Goal: Check status

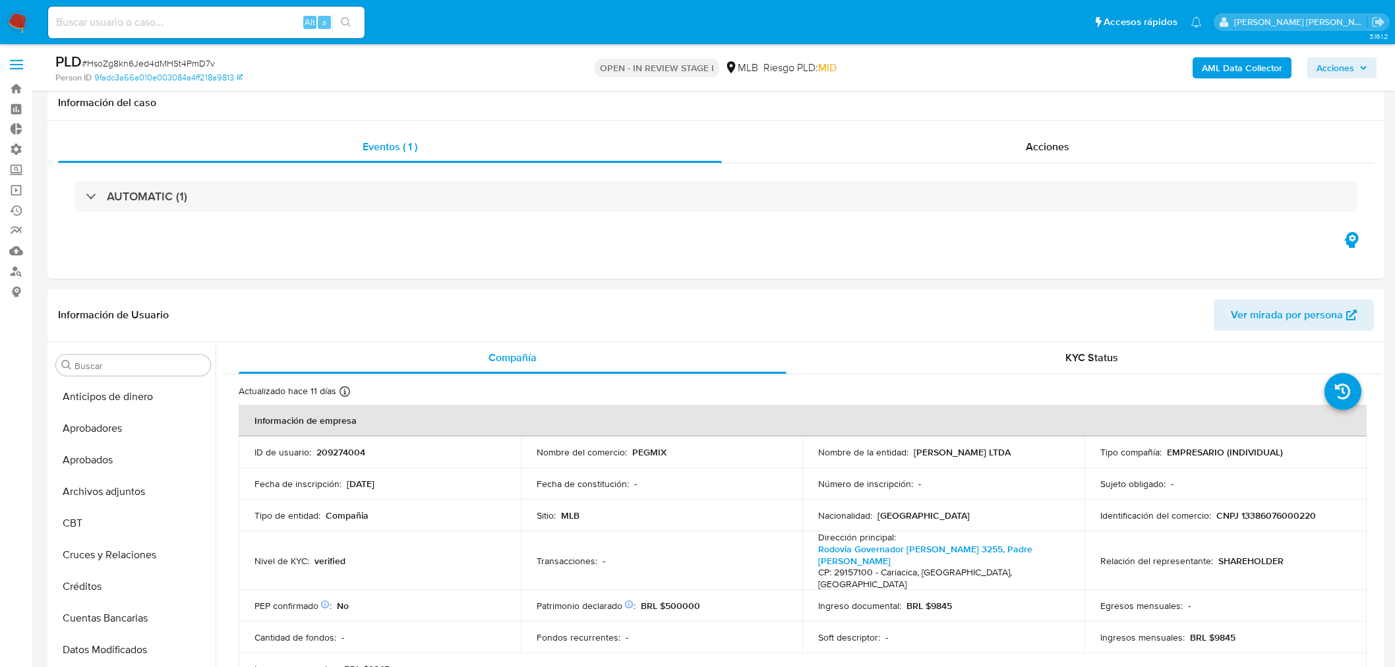
select select "10"
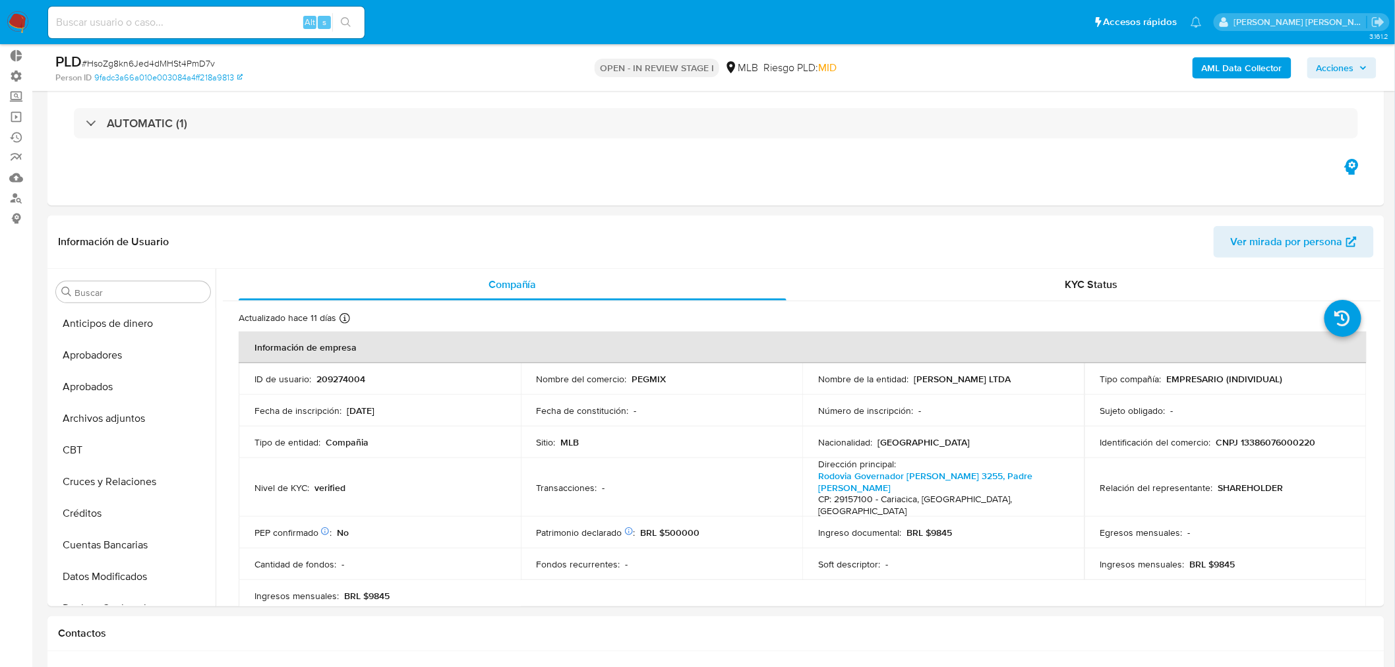
scroll to position [740, 0]
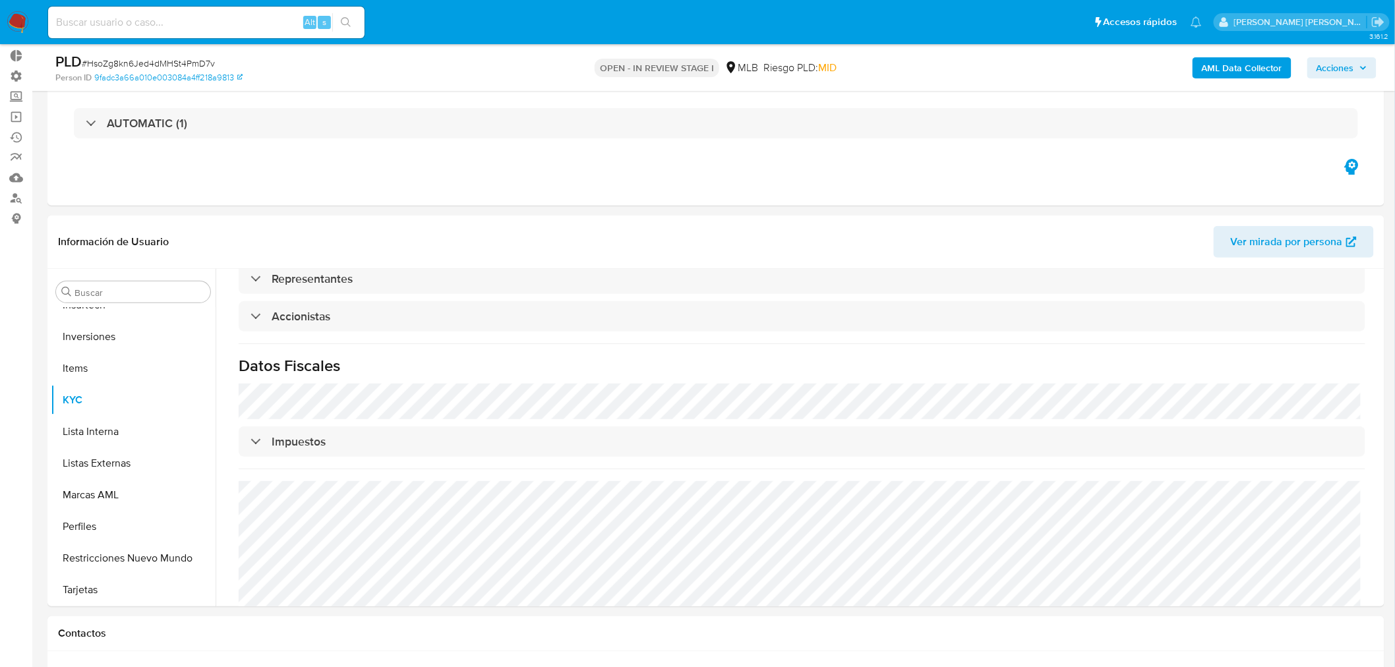
click at [171, 25] on input at bounding box center [206, 22] width 316 height 17
paste input "219911082"
type input "219911082"
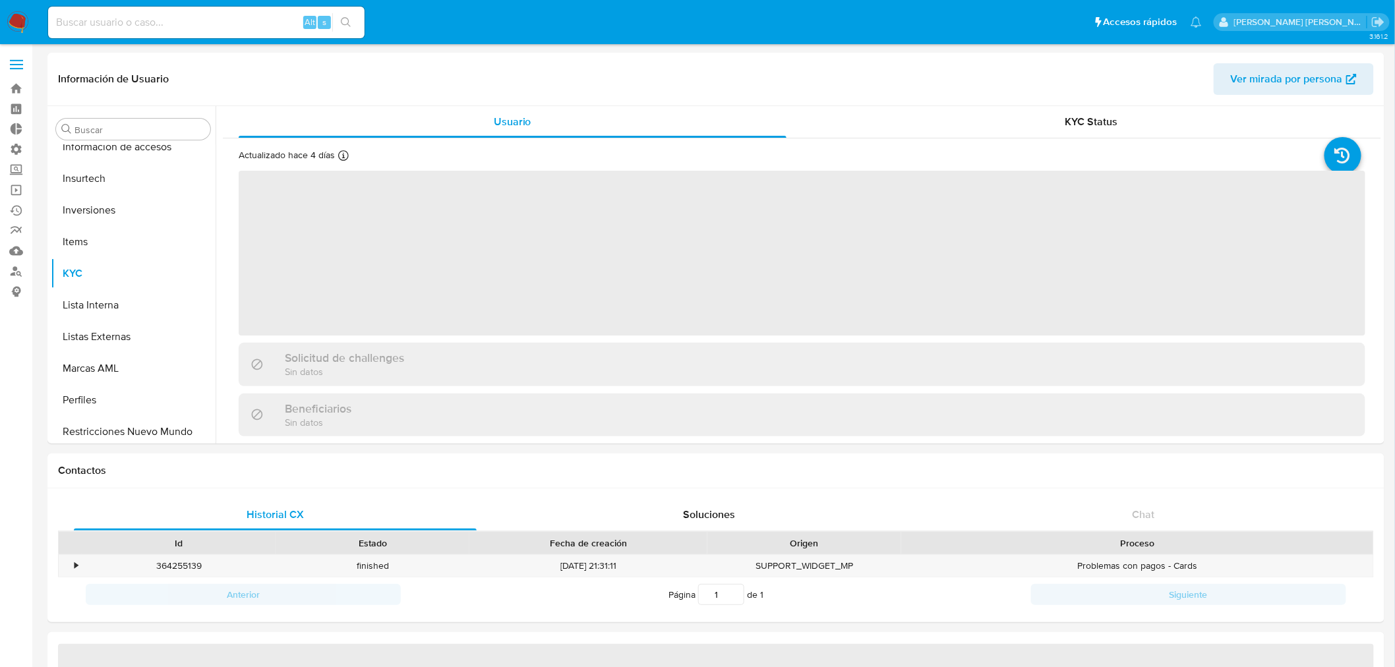
scroll to position [683, 0]
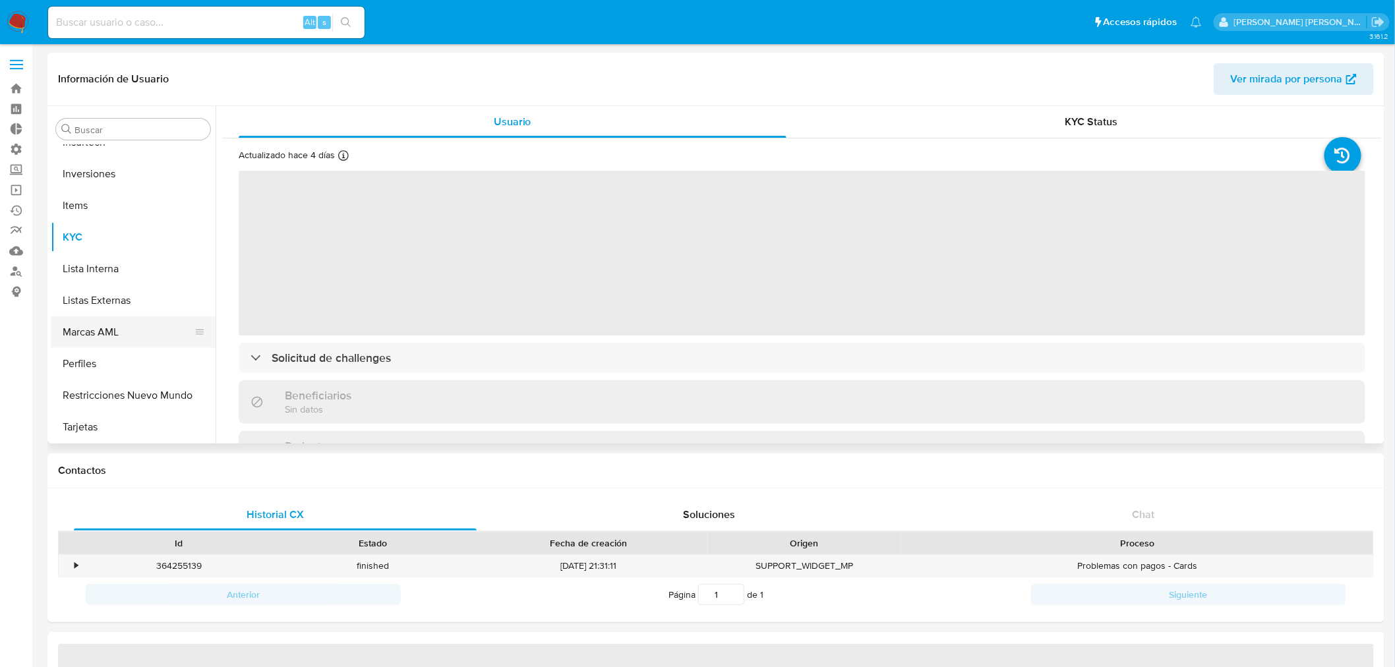
select select "10"
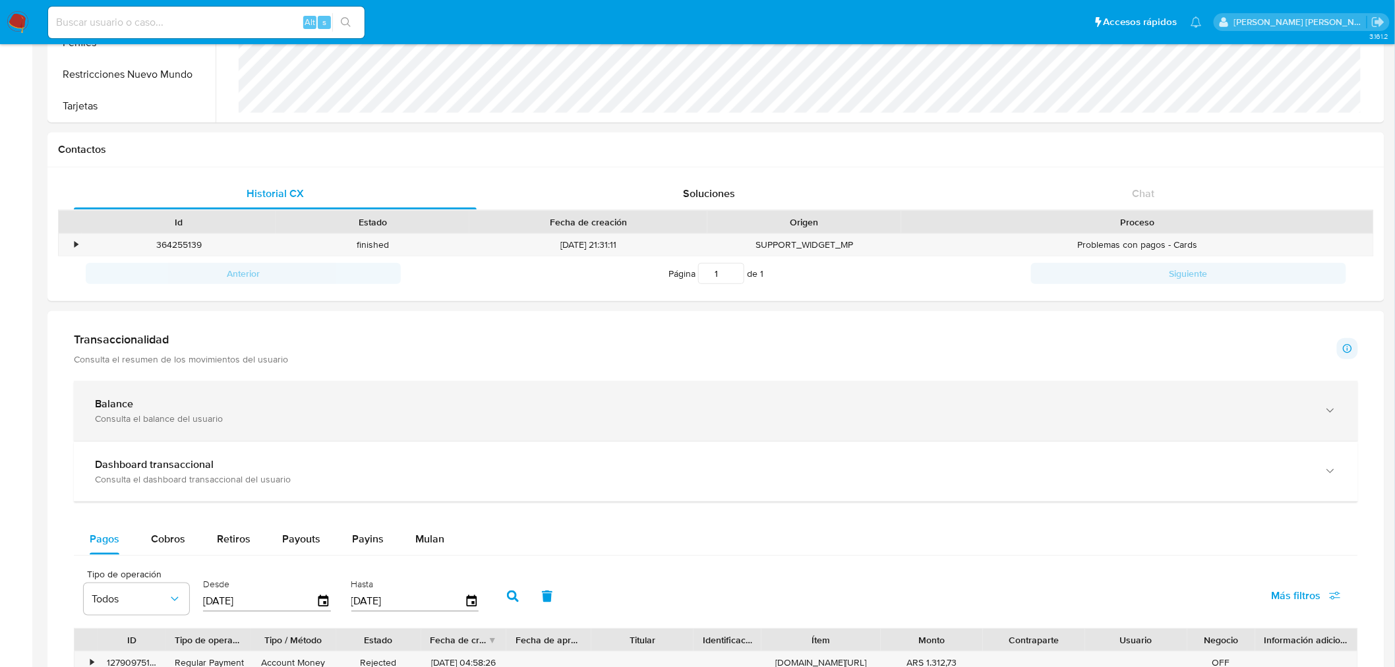
scroll to position [439, 0]
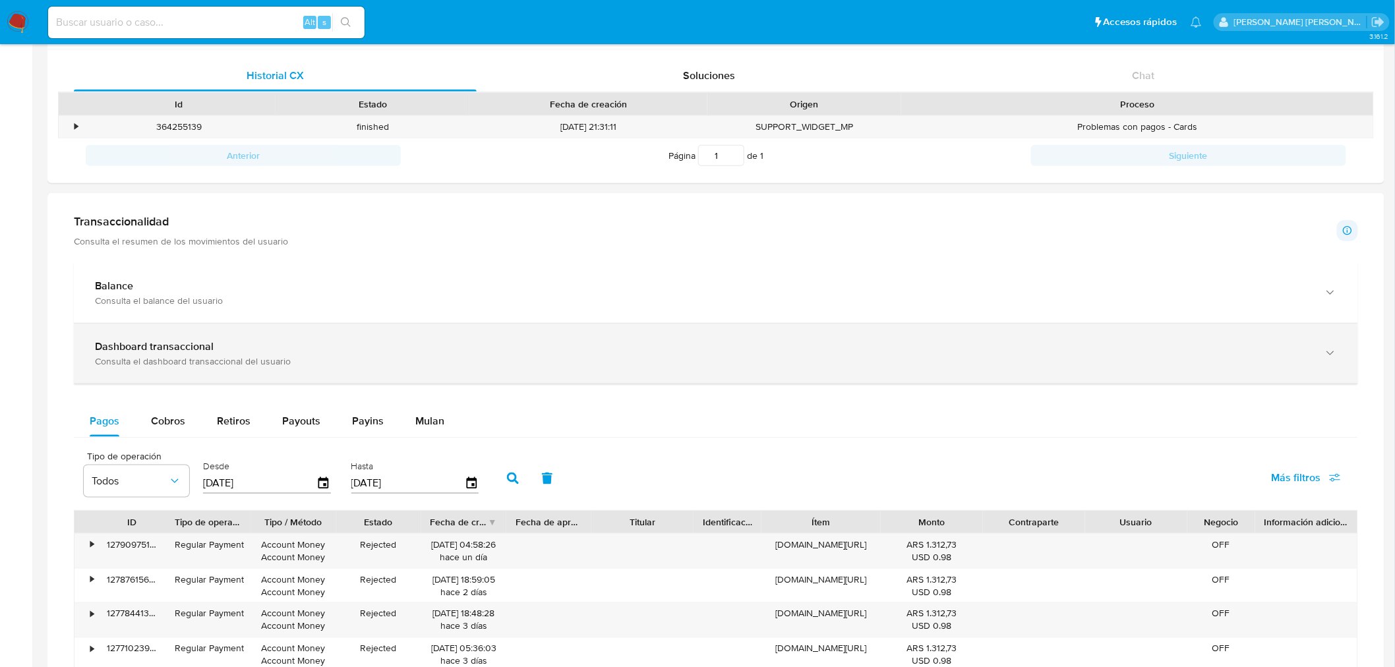
click at [253, 357] on div "Consulta el dashboard transaccional del usuario" at bounding box center [703, 361] width 1216 height 12
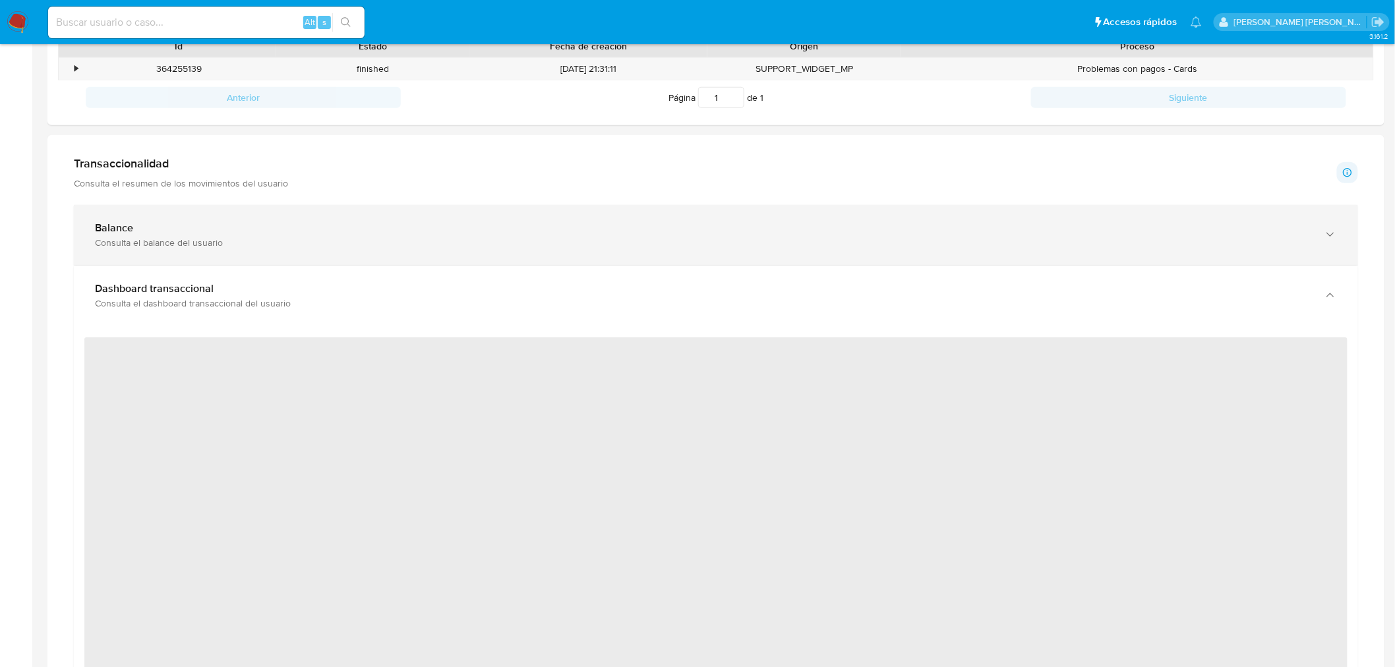
scroll to position [586, 0]
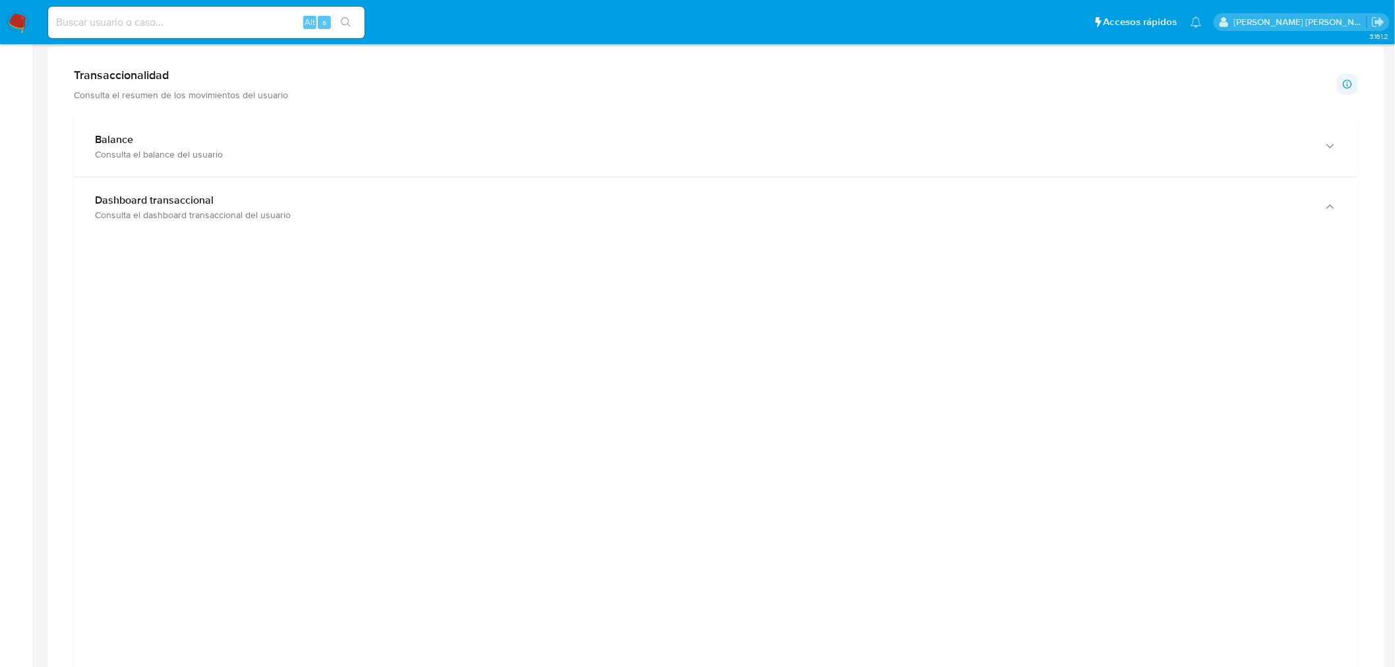
click at [1259, 367] on div at bounding box center [715, 544] width 1263 height 593
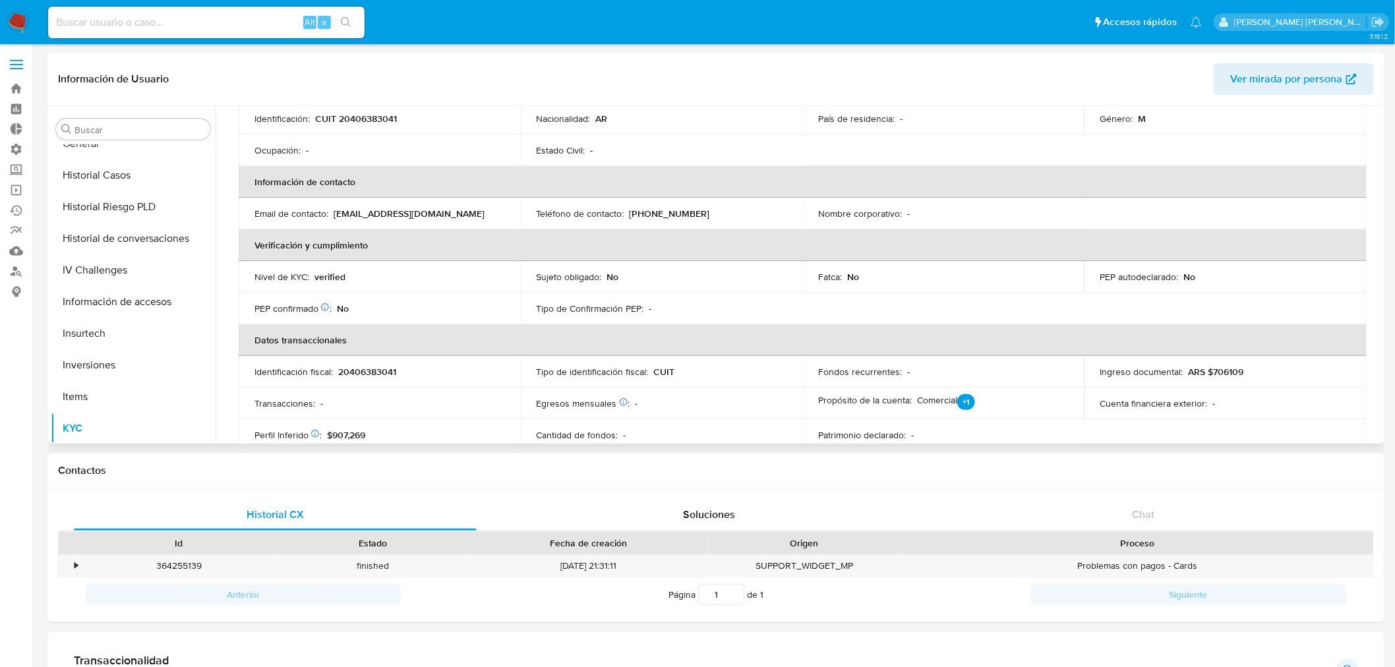
scroll to position [464, 0]
click at [107, 233] on button "Historial Riesgo PLD" at bounding box center [128, 235] width 154 height 32
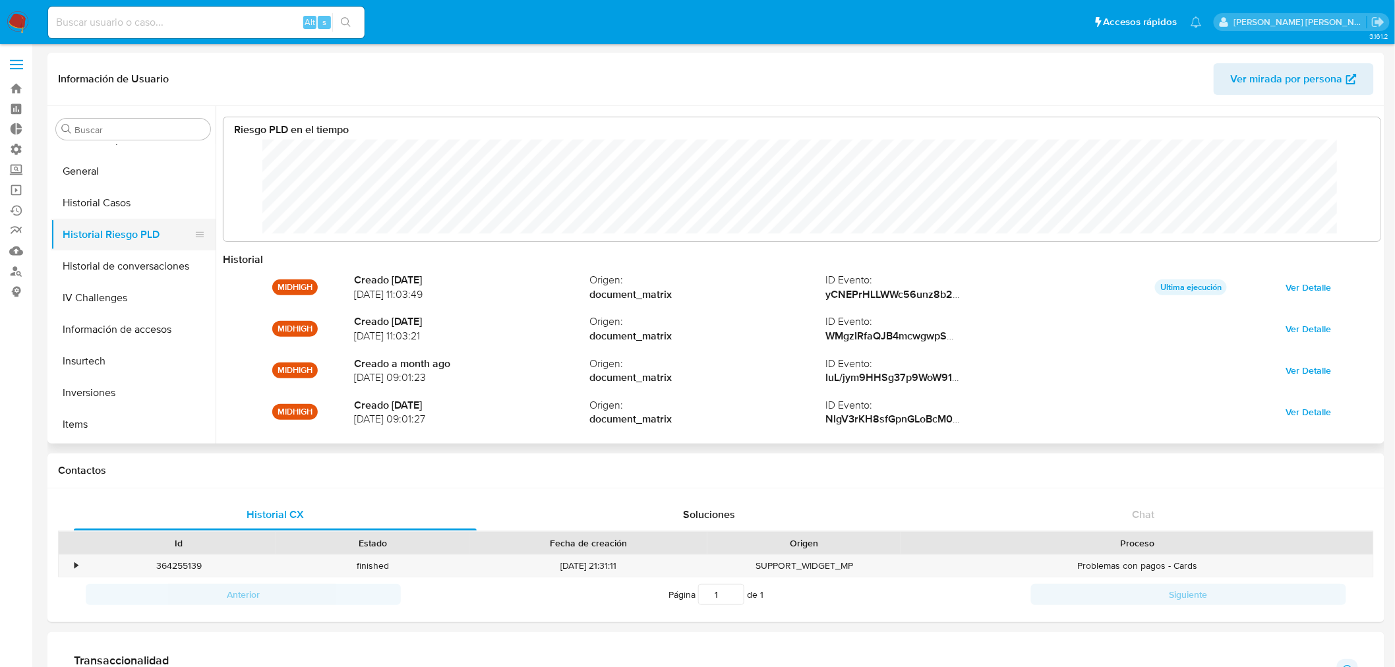
scroll to position [99, 1131]
click at [102, 210] on button "Historial Casos" at bounding box center [128, 203] width 154 height 32
